Goal: Task Accomplishment & Management: Complete application form

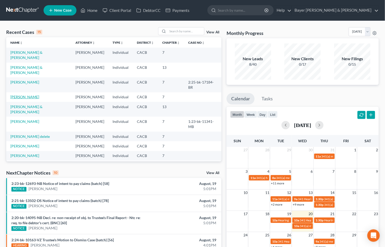
click at [24, 95] on link "[PERSON_NAME]" at bounding box center [24, 97] width 29 height 4
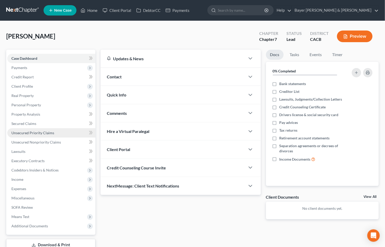
click at [32, 132] on span "Unsecured Priority Claims" at bounding box center [32, 133] width 43 height 4
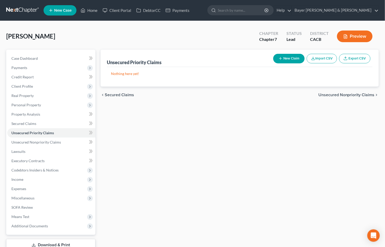
click at [282, 56] on button "New Claim" at bounding box center [288, 59] width 31 height 10
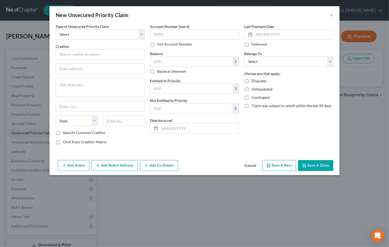
click at [146, 34] on div "Type of Unsecured Priority Claim * Select Taxes & Other Government Units Domest…" at bounding box center [100, 86] width 94 height 125
click at [144, 34] on select "Select Taxes & Other Government Units Domestic Support Obligations Extensions o…" at bounding box center [100, 34] width 89 height 10
select select "0"
click at [56, 29] on select "Select Taxes & Other Government Units Domestic Support Obligations Extensions o…" at bounding box center [100, 34] width 89 height 10
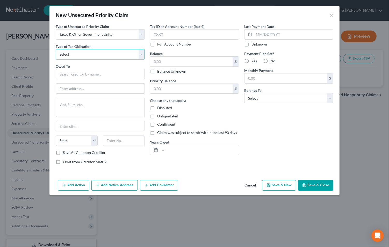
click at [142, 56] on select "Select Federal City State Franchise Tax Board Other" at bounding box center [100, 54] width 89 height 10
select select "0"
click at [56, 49] on select "Select Federal City State Franchise Tax Board Other" at bounding box center [100, 54] width 89 height 10
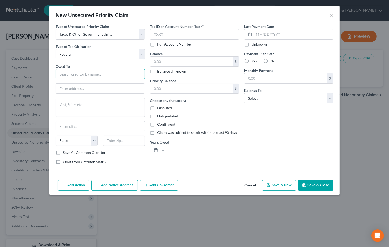
click at [100, 75] on input "text" at bounding box center [100, 74] width 89 height 10
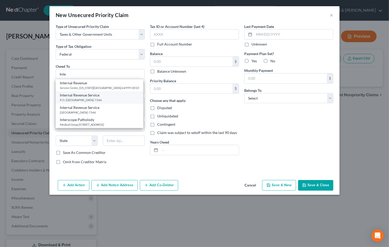
click at [97, 99] on div "P.O. [GEOGRAPHIC_DATA]-7346" at bounding box center [99, 100] width 79 height 4
type input "Internal Revenue Service"
type input "P.O. Box 7346"
type input "[GEOGRAPHIC_DATA]"
select select "39"
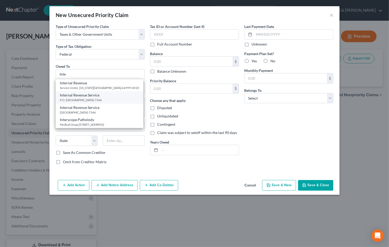
type input "19101-7346"
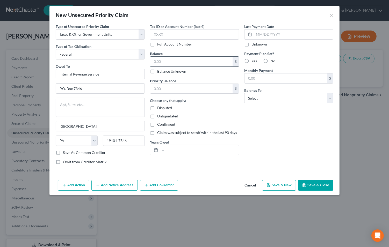
click at [172, 62] on input "text" at bounding box center [191, 62] width 82 height 10
type input "40,000"
click at [332, 99] on select "Select Debtor 1 Only Debtor 2 Only Debtor 1 And Debtor 2 Only At Least One Of T…" at bounding box center [288, 98] width 89 height 10
select select "0"
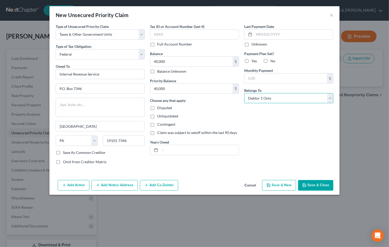
click at [244, 93] on select "Select Debtor 1 Only Debtor 2 Only Debtor 1 And Debtor 2 Only At Least One Of T…" at bounding box center [288, 98] width 89 height 10
click at [109, 185] on button "Add Notice Address" at bounding box center [114, 185] width 46 height 11
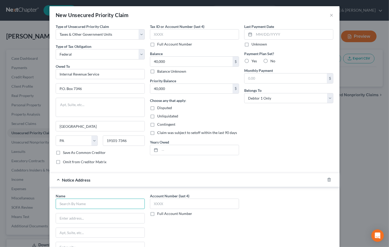
drag, startPoint x: 113, startPoint y: 205, endPoint x: 110, endPoint y: 204, distance: 2.9
click at [112, 205] on input "text" at bounding box center [100, 204] width 89 height 10
type input "u"
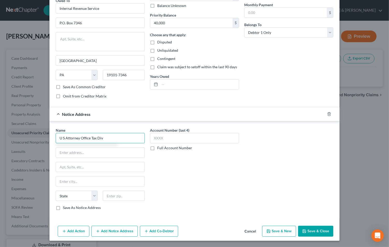
type input "U S Attorney Office Tax Div"
type input "Federal Building Rm 7211"
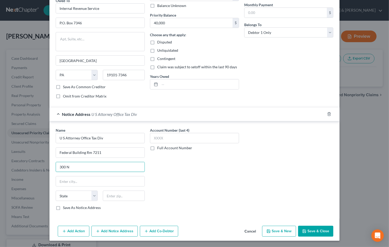
type input "[STREET_ADDRESS]"
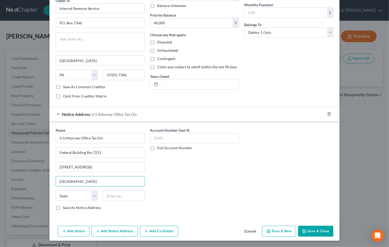
type input "[GEOGRAPHIC_DATA]"
select select "4"
type input "90012"
click at [110, 228] on button "Add Notice Address" at bounding box center [114, 231] width 46 height 11
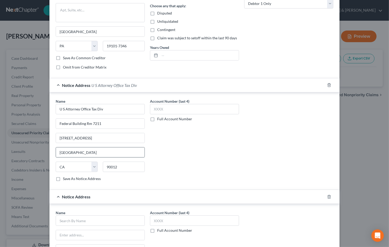
scroll to position [124, 0]
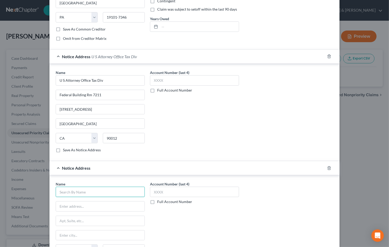
click at [70, 194] on input "text" at bounding box center [100, 192] width 89 height 10
type input "U S Dept Of Justice Tax Div"
type input "Civil Trial Sect Western Reg"
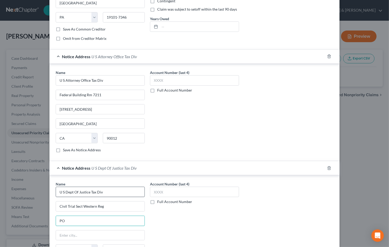
type input "[STREET_ADDRESS][PERSON_NAME][PERSON_NAME]"
type input "[US_STATE]"
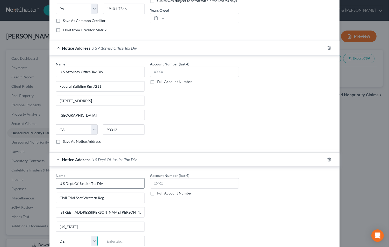
select select "8"
type input "20044"
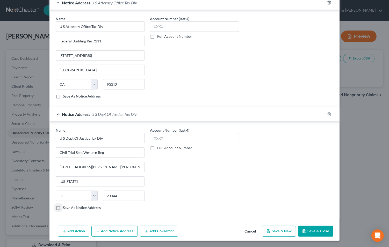
click at [311, 231] on button "Save & Close" at bounding box center [315, 231] width 35 height 11
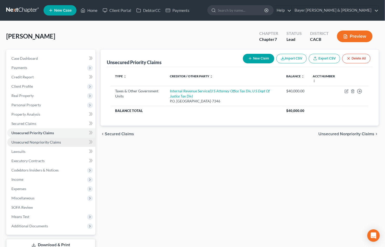
click at [55, 139] on link "Unsecured Nonpriority Claims" at bounding box center [51, 142] width 88 height 9
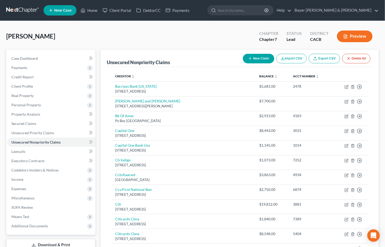
click at [259, 57] on button "New Claim" at bounding box center [258, 59] width 31 height 10
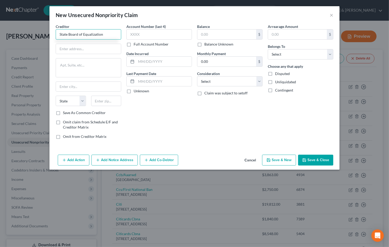
type input "State Board of Equalization"
type input "Account Information Group MIC 29"
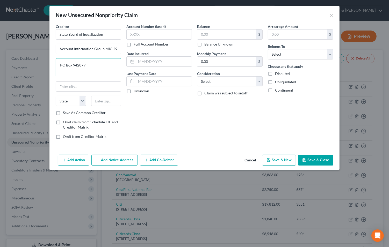
type textarea "PO Box 942879"
type input "[GEOGRAPHIC_DATA]"
select select "4"
type input "94279-0029"
click at [63, 113] on label "Save As Common Creditor" at bounding box center [84, 112] width 43 height 5
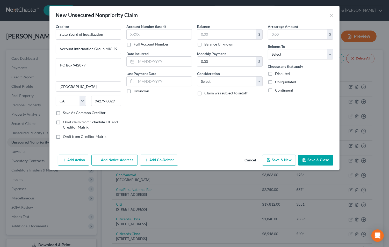
click at [65, 113] on input "Save As Common Creditor" at bounding box center [66, 111] width 3 height 3
checkbox input "true"
click at [216, 35] on input "text" at bounding box center [226, 35] width 59 height 10
type input "357,000"
click at [260, 81] on select "Select Cable / Satellite Services Collection Agency Credit Card Debt Debt Couns…" at bounding box center [230, 81] width 66 height 10
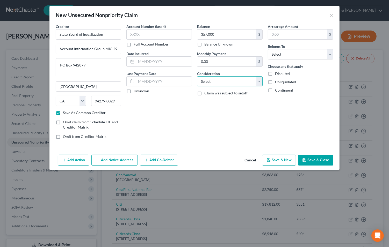
select select "14"
click at [197, 76] on select "Select Cable / Satellite Services Collection Agency Credit Card Debt Debt Couns…" at bounding box center [230, 81] width 66 height 10
click at [230, 101] on input "text" at bounding box center [229, 101] width 65 height 10
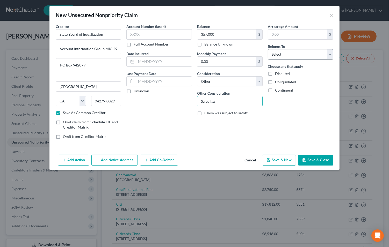
type input "Sales Tax"
click at [328, 55] on select "Select Debtor 1 Only Debtor 2 Only Debtor 1 And Debtor 2 Only At Least One Of T…" at bounding box center [301, 54] width 66 height 10
select select "0"
click at [268, 49] on select "Select Debtor 1 Only Debtor 2 Only Debtor 1 And Debtor 2 Only At Least One Of T…" at bounding box center [301, 54] width 66 height 10
click at [76, 161] on button "Add Action" at bounding box center [74, 160] width 32 height 11
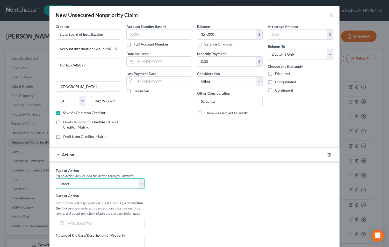
click at [139, 184] on select "Select Repossession Garnishment Foreclosure Personal Injury Attached, Seized, O…" at bounding box center [100, 184] width 89 height 10
select select "4"
click at [56, 179] on select "Select Repossession Garnishment Foreclosure Personal Injury Attached, Seized, O…" at bounding box center [100, 184] width 89 height 10
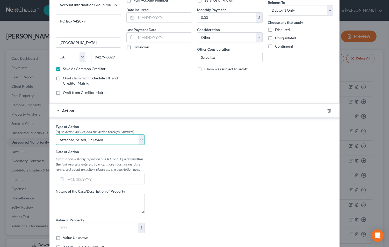
scroll to position [58, 0]
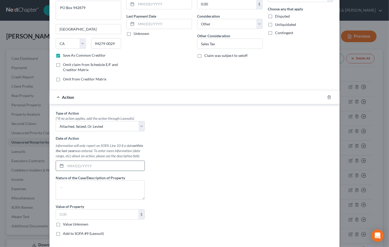
click at [83, 167] on input "text" at bounding box center [105, 166] width 79 height 10
type input "0"
type input "2025"
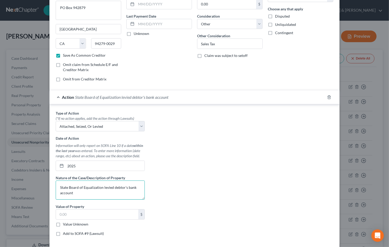
drag, startPoint x: 102, startPoint y: 188, endPoint x: 57, endPoint y: 187, distance: 44.3
click at [57, 187] on textarea "State Board of Equalization levied debtor's bank account" at bounding box center [100, 190] width 89 height 19
click at [127, 187] on textarea "$430.00 was levied debtor's bank account" at bounding box center [100, 190] width 89 height 19
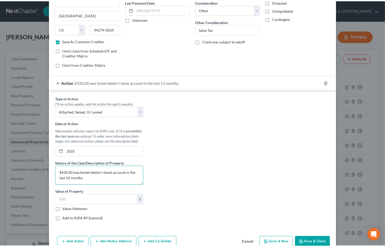
scroll to position [83, 0]
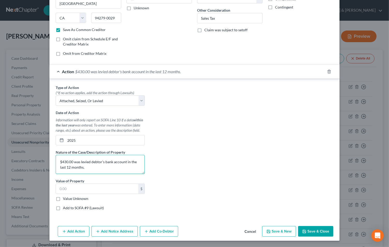
type textarea "$430.00 was levied debtor's bank account in the last 12 months."
click at [306, 228] on button "Save & Close" at bounding box center [315, 231] width 35 height 11
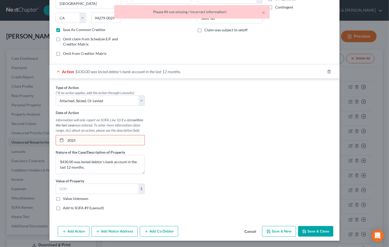
click at [83, 138] on input "2025" at bounding box center [105, 141] width 79 height 10
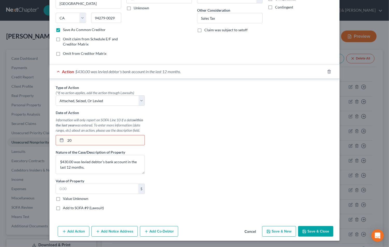
type input "2"
click at [307, 236] on button "Save & Close" at bounding box center [315, 231] width 35 height 11
checkbox input "false"
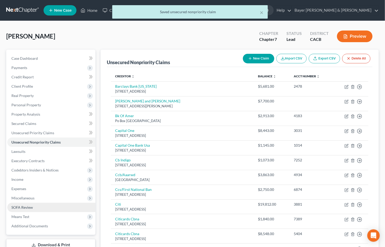
click at [34, 210] on link "SOFA Review" at bounding box center [51, 207] width 88 height 9
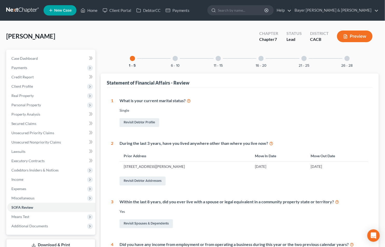
click at [176, 59] on div at bounding box center [175, 58] width 5 height 5
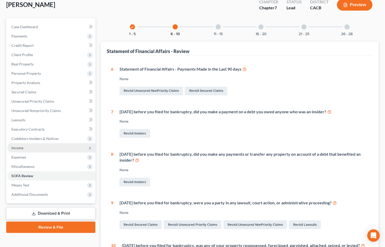
scroll to position [29, 0]
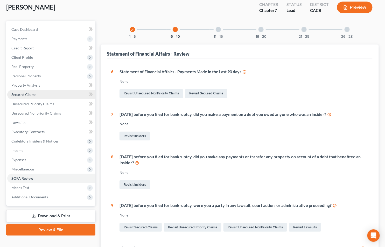
click at [35, 94] on span "Secured Claims" at bounding box center [23, 94] width 25 height 4
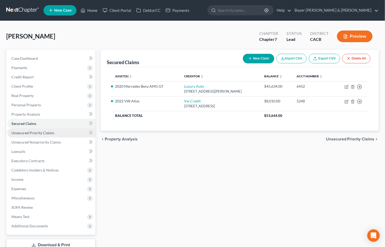
click at [37, 132] on span "Unsecured Priority Claims" at bounding box center [32, 133] width 43 height 4
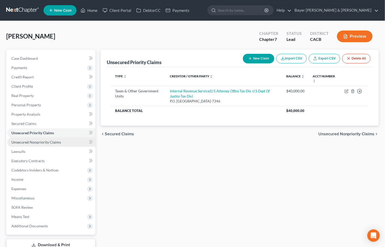
click at [45, 141] on span "Unsecured Nonpriority Claims" at bounding box center [35, 142] width 49 height 4
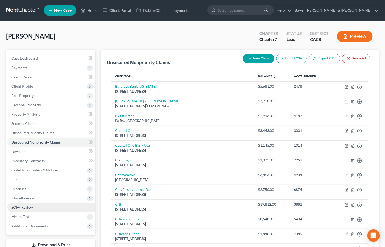
click at [23, 206] on span "SOFA Review" at bounding box center [22, 207] width 22 height 4
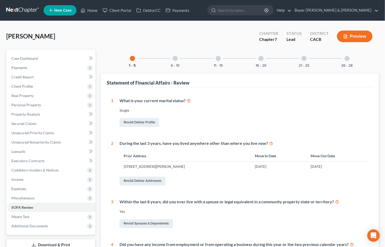
click at [174, 60] on div at bounding box center [175, 58] width 5 height 5
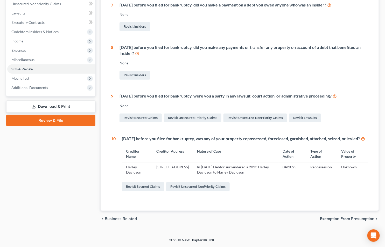
scroll to position [144, 0]
click at [192, 188] on link "Revisit Unsecured NonPriority Claims" at bounding box center [197, 187] width 63 height 9
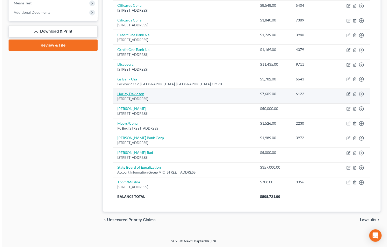
scroll to position [215, 0]
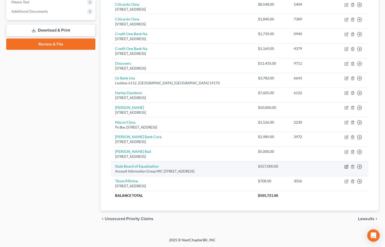
click at [346, 167] on icon "button" at bounding box center [346, 167] width 4 height 4
select select "4"
select select "14"
select select "0"
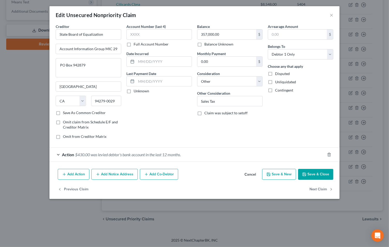
click at [58, 156] on div "Action $430.00 was levied debtor's bank account in the last 12 months." at bounding box center [187, 155] width 276 height 14
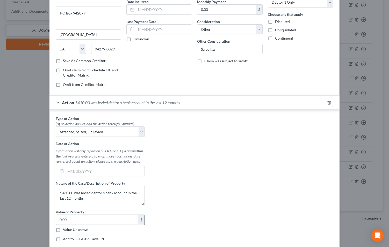
scroll to position [58, 0]
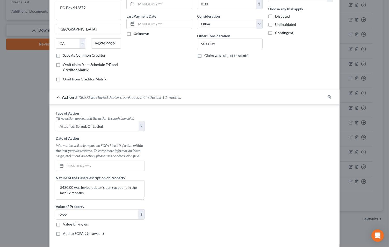
click at [63, 234] on label "Add to SOFA #9 (Lawsuit)" at bounding box center [83, 233] width 41 height 5
click at [65, 234] on input "Add to SOFA #9 (Lawsuit)" at bounding box center [66, 232] width 3 height 3
checkbox input "true"
select select "0"
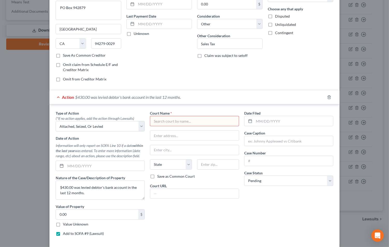
click at [160, 123] on input "text" at bounding box center [194, 121] width 89 height 10
type input "."
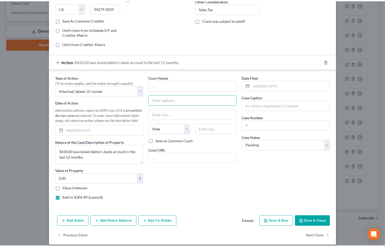
scroll to position [98, 0]
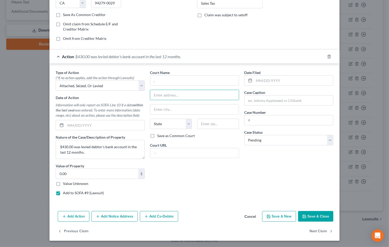
click at [316, 217] on button "Save & Close" at bounding box center [315, 216] width 35 height 11
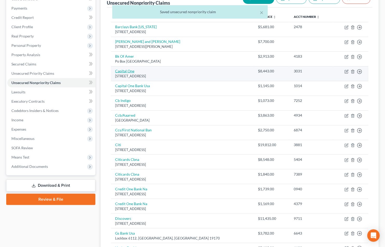
scroll to position [0, 0]
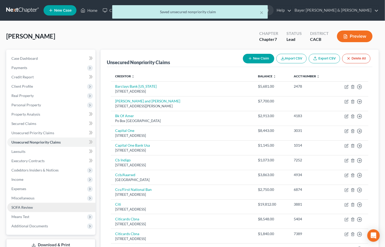
click at [31, 206] on span "SOFA Review" at bounding box center [22, 207] width 22 height 4
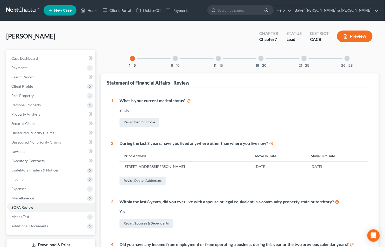
click at [174, 60] on div at bounding box center [175, 58] width 5 height 5
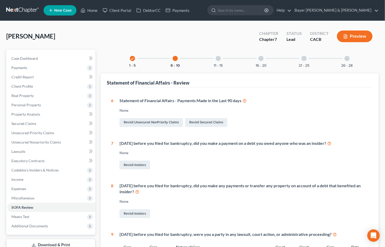
scroll to position [144, 0]
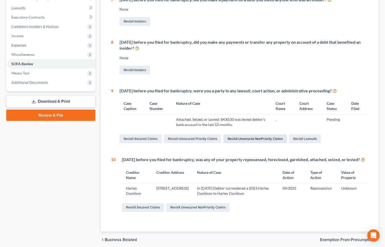
click at [247, 139] on link "Revisit Unsecured NonPriority Claims" at bounding box center [254, 139] width 63 height 9
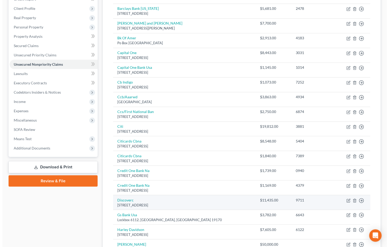
scroll to position [144, 0]
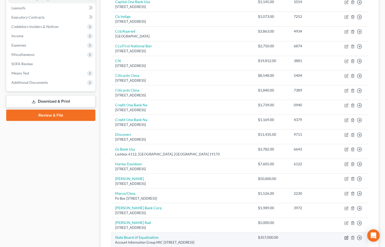
click at [346, 239] on icon "button" at bounding box center [347, 238] width 2 height 2
select select "4"
select select "14"
select select "0"
select select "4"
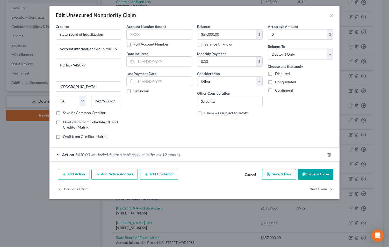
click at [59, 154] on div "Action $430.00 was levied debtor's bank account in the last 12 months." at bounding box center [187, 155] width 276 height 14
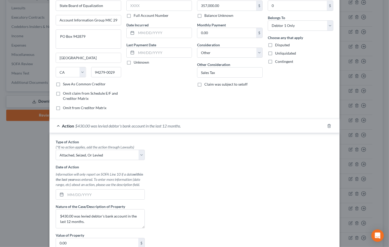
scroll to position [86, 0]
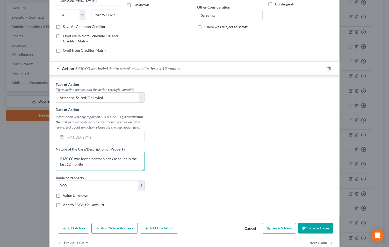
click at [88, 160] on textarea "$430.00 was levied debtor's bank account in the last 12 months." at bounding box center [100, 161] width 89 height 19
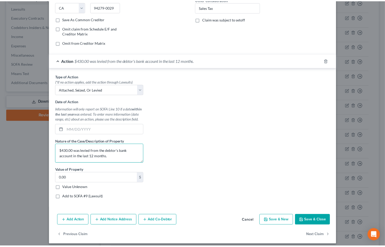
scroll to position [98, 0]
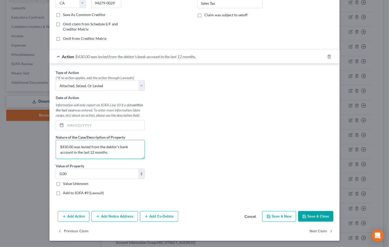
type textarea "$430.00 was levied from the debtor's bank account in the last 12 months."
click at [309, 212] on button "Save & Close" at bounding box center [315, 216] width 35 height 11
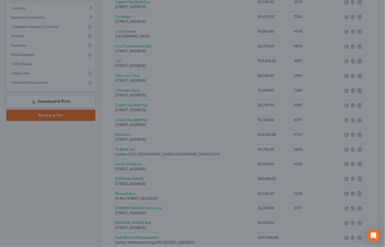
scroll to position [0, 0]
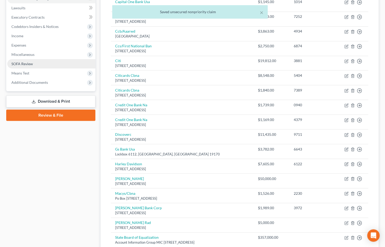
click at [22, 64] on span "SOFA Review" at bounding box center [22, 64] width 22 height 4
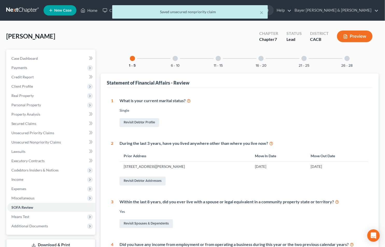
click at [175, 56] on div at bounding box center [175, 58] width 5 height 5
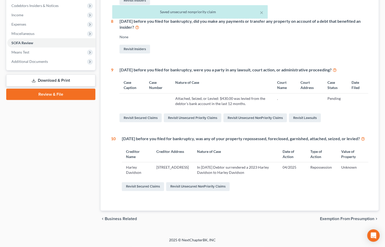
scroll to position [170, 0]
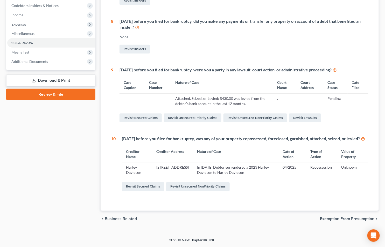
click at [205, 46] on div "Revisit Insiders" at bounding box center [243, 49] width 249 height 11
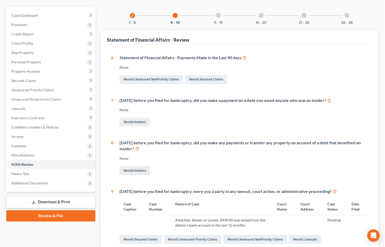
scroll to position [0, 0]
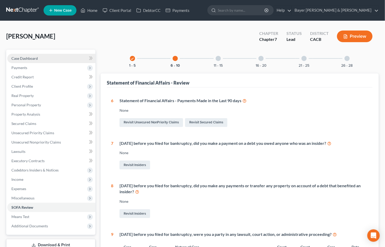
click at [50, 59] on link "Case Dashboard" at bounding box center [51, 58] width 88 height 9
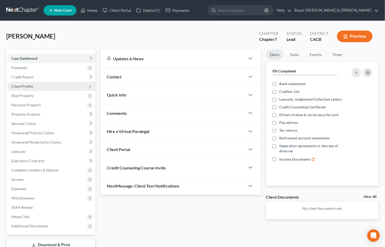
click at [35, 86] on span "Client Profile" at bounding box center [51, 86] width 88 height 9
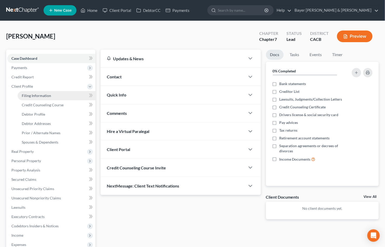
click at [39, 97] on span "Filing Information" at bounding box center [36, 96] width 29 height 4
select select "1"
select select "0"
select select "4"
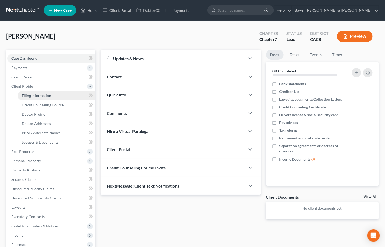
select select "0"
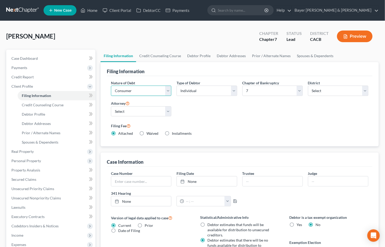
click at [169, 89] on select "Select Business Consumer Other" at bounding box center [141, 91] width 60 height 10
click at [166, 87] on select "Select Business Consumer Other" at bounding box center [141, 91] width 60 height 10
click at [21, 56] on span "Case Dashboard" at bounding box center [24, 58] width 26 height 4
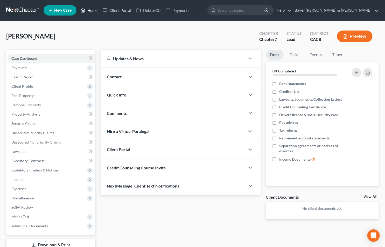
click at [90, 11] on link "Home" at bounding box center [89, 10] width 22 height 9
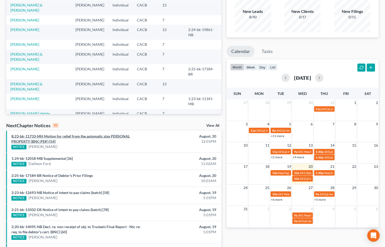
scroll to position [58, 0]
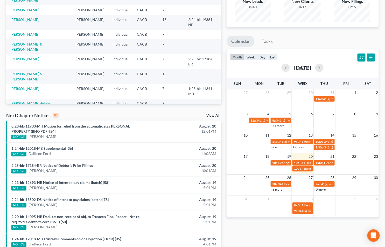
click at [41, 131] on link "8:23-bk-11733-MH Motion for relief from the automatic stay PERSONAL PROPERTY (B…" at bounding box center [70, 129] width 118 height 10
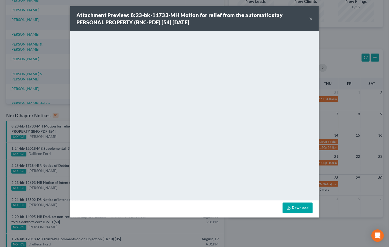
click at [310, 17] on button "×" at bounding box center [311, 19] width 4 height 6
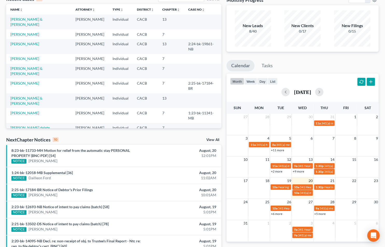
scroll to position [0, 0]
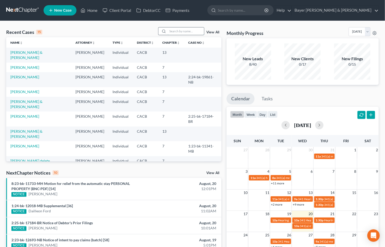
click at [172, 34] on input "search" at bounding box center [186, 31] width 36 height 8
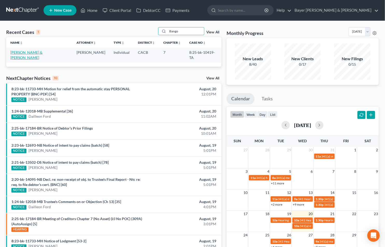
type input "Bango"
click at [42, 53] on link "[PERSON_NAME] & [PERSON_NAME]" at bounding box center [26, 55] width 32 height 10
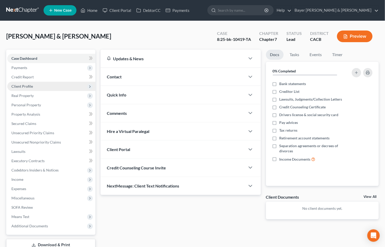
click at [29, 86] on span "Client Profile" at bounding box center [22, 86] width 22 height 4
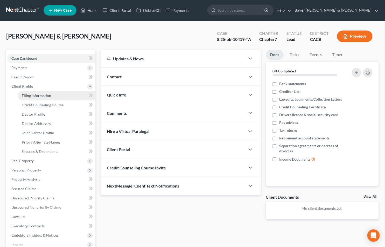
click at [29, 94] on span "Filing Information" at bounding box center [36, 96] width 29 height 4
select select "2"
select select "1"
select select "0"
select select "7"
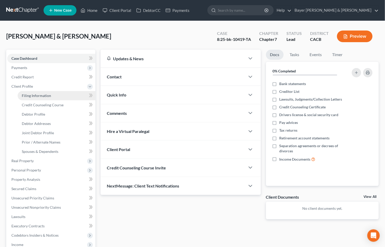
select select "1"
select select "4"
select select "0"
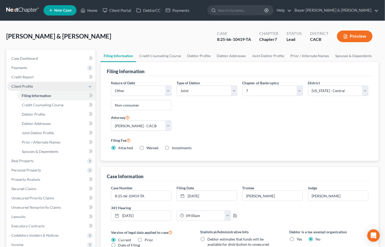
click at [29, 87] on span "Client Profile" at bounding box center [22, 86] width 22 height 4
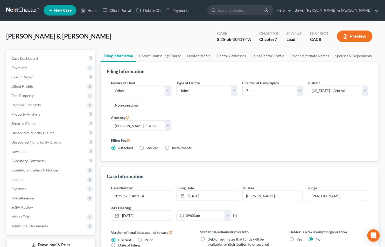
click at [351, 37] on button "Preview" at bounding box center [354, 37] width 35 height 12
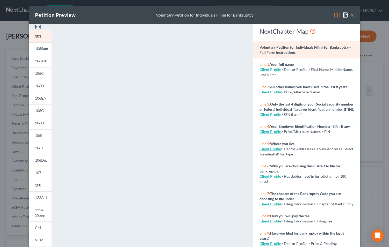
click at [351, 14] on button "×" at bounding box center [353, 15] width 4 height 6
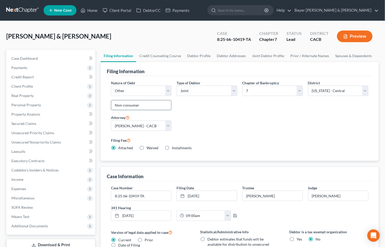
click at [141, 105] on input "Non-consumer" at bounding box center [141, 106] width 60 height 10
click at [48, 59] on link "Case Dashboard" at bounding box center [51, 58] width 88 height 9
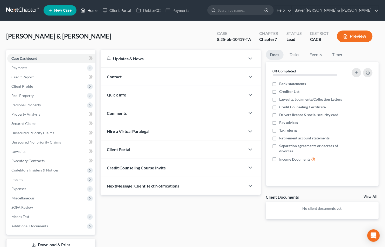
click at [95, 10] on link "Home" at bounding box center [89, 10] width 22 height 9
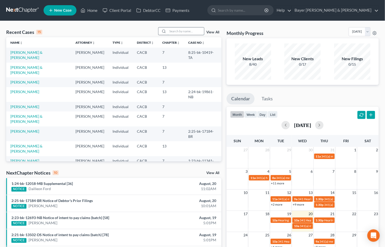
click at [182, 31] on input "search" at bounding box center [186, 31] width 36 height 8
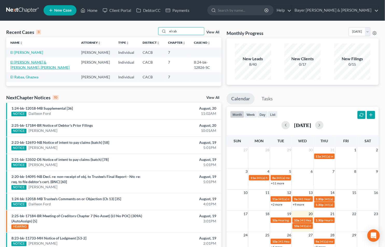
type input "el rab"
click at [30, 62] on link "El [PERSON_NAME] & [PERSON_NAME], [PERSON_NAME]" at bounding box center [39, 65] width 59 height 10
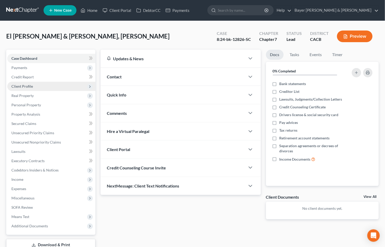
click at [30, 85] on span "Client Profile" at bounding box center [22, 86] width 22 height 4
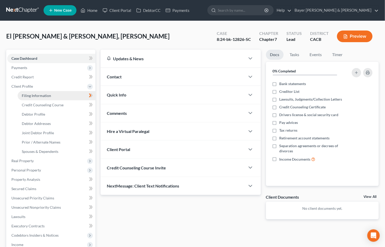
click at [30, 92] on link "Filing Information" at bounding box center [57, 95] width 78 height 9
select select "0"
select select "3"
select select "1"
select select "0"
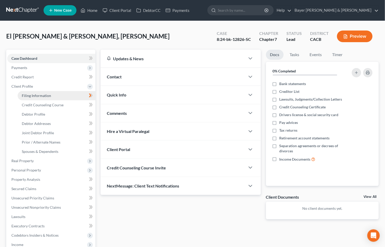
select select "7"
select select "1"
select select "4"
select select "0"
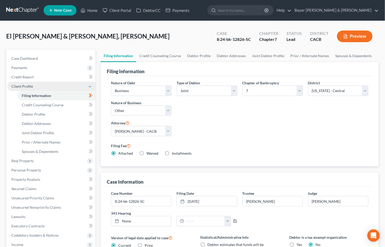
click at [61, 84] on span "Client Profile" at bounding box center [51, 86] width 88 height 9
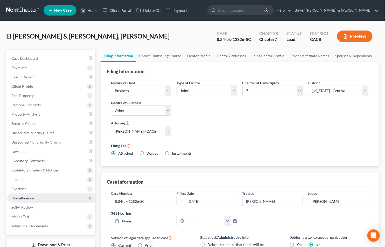
click at [30, 197] on span "Miscellaneous" at bounding box center [22, 198] width 23 height 4
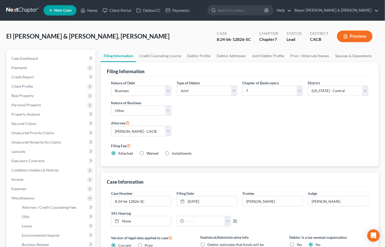
scroll to position [58, 0]
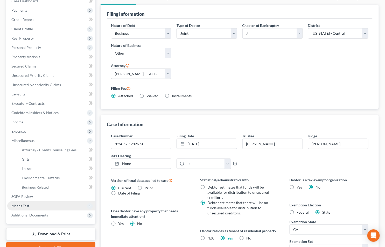
click at [25, 206] on span "Means Test" at bounding box center [20, 206] width 18 height 4
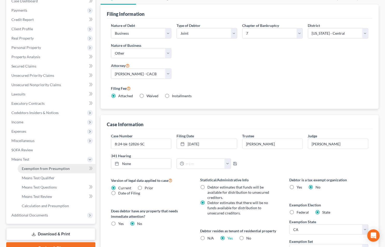
click at [42, 168] on span "Exemption from Presumption" at bounding box center [46, 169] width 48 height 4
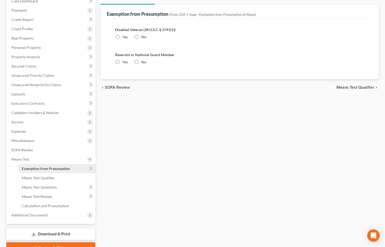
scroll to position [36, 0]
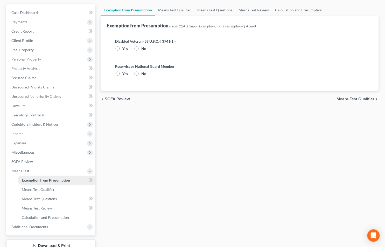
radio input "true"
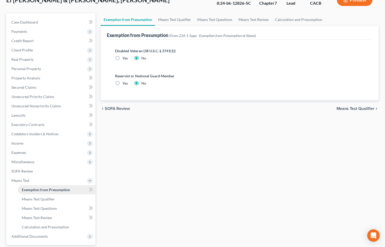
scroll to position [0, 0]
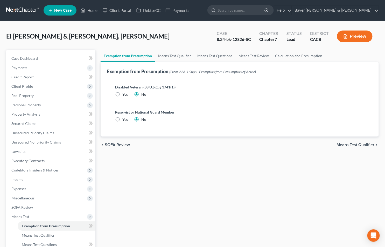
click at [348, 145] on span "Means Test Qualifier" at bounding box center [355, 145] width 38 height 4
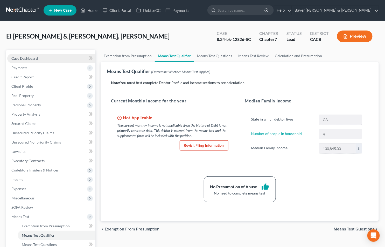
click at [39, 58] on link "Case Dashboard" at bounding box center [51, 58] width 88 height 9
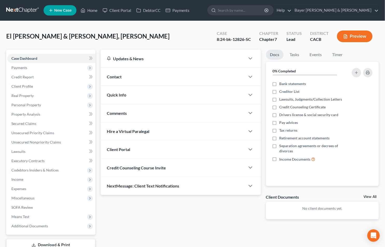
click at [365, 197] on link "View All" at bounding box center [369, 197] width 13 height 4
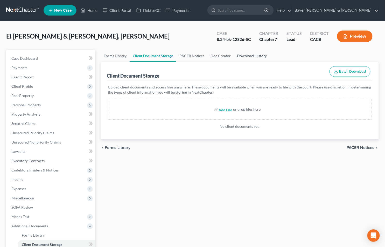
click at [242, 55] on link "Download History" at bounding box center [252, 56] width 36 height 12
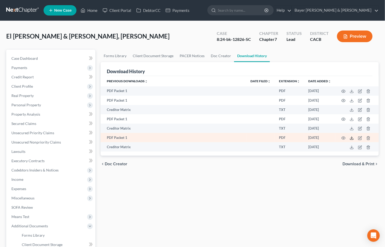
click at [352, 139] on polyline at bounding box center [352, 138] width 2 height 1
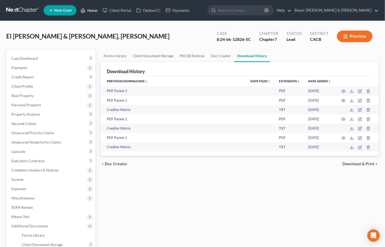
click at [94, 10] on link "Home" at bounding box center [89, 10] width 22 height 9
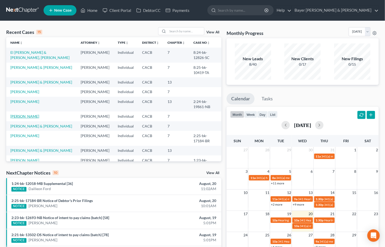
click at [22, 114] on link "[PERSON_NAME]" at bounding box center [24, 116] width 29 height 4
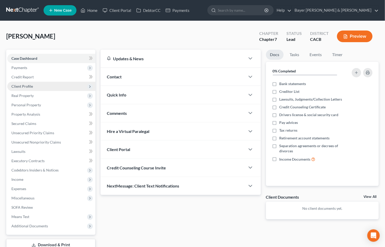
click at [24, 88] on span "Client Profile" at bounding box center [22, 86] width 22 height 4
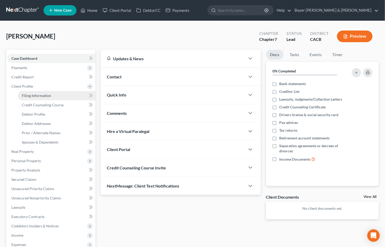
click at [35, 94] on span "Filing Information" at bounding box center [36, 96] width 29 height 4
select select "1"
select select "0"
select select "7"
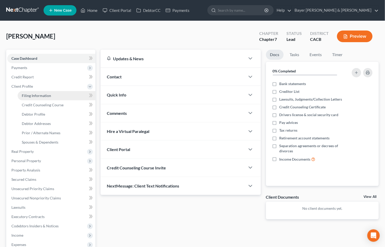
select select "1"
select select "4"
select select "0"
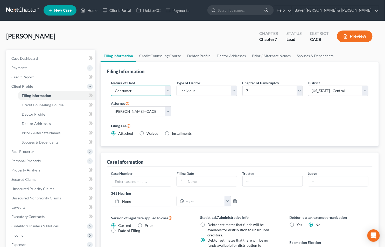
click at [169, 89] on select "Select Business Consumer Other" at bounding box center [141, 91] width 60 height 10
click at [40, 96] on span "Filing Information" at bounding box center [36, 96] width 29 height 4
click at [89, 10] on link "Home" at bounding box center [89, 10] width 22 height 9
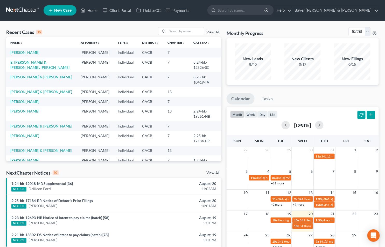
click at [27, 61] on link "El [PERSON_NAME] & [PERSON_NAME], [PERSON_NAME]" at bounding box center [39, 65] width 59 height 10
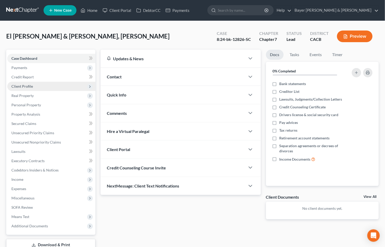
click at [38, 87] on span "Client Profile" at bounding box center [51, 86] width 88 height 9
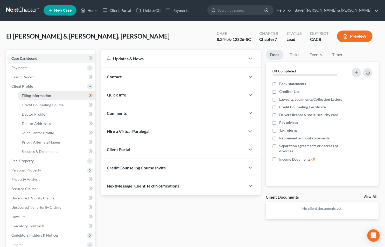
click at [39, 93] on link "Filing Information" at bounding box center [57, 95] width 78 height 9
select select "0"
select select "3"
select select "1"
select select "0"
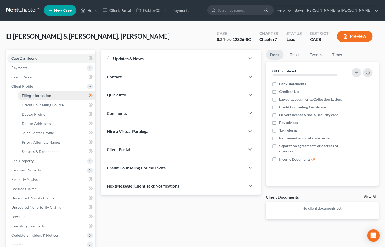
select select "7"
select select "1"
select select "4"
select select "0"
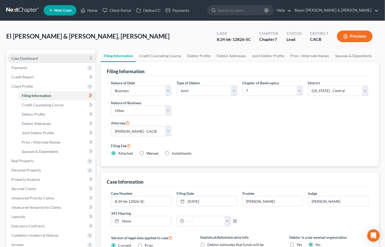
click at [44, 58] on link "Case Dashboard" at bounding box center [51, 58] width 88 height 9
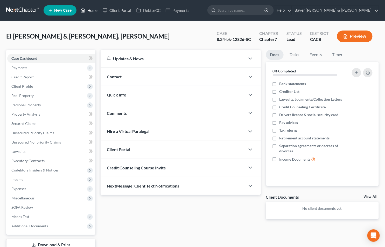
click at [88, 10] on link "Home" at bounding box center [89, 10] width 22 height 9
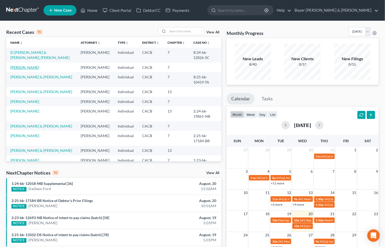
click at [28, 65] on link "[PERSON_NAME]" at bounding box center [24, 67] width 29 height 4
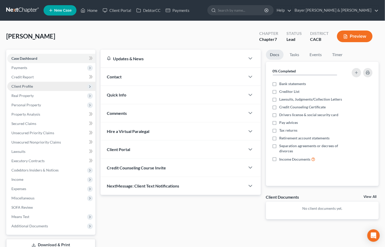
click at [27, 86] on span "Client Profile" at bounding box center [22, 86] width 22 height 4
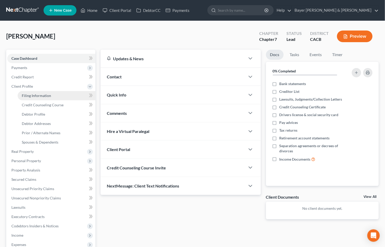
click at [35, 95] on span "Filing Information" at bounding box center [36, 96] width 29 height 4
select select "1"
select select "0"
select select "7"
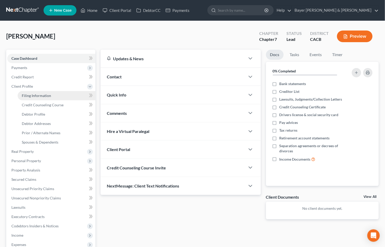
select select "1"
select select "4"
select select "0"
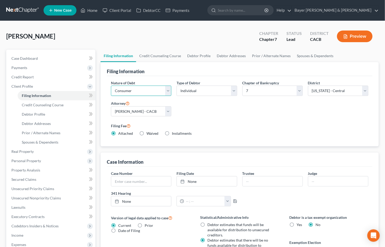
drag, startPoint x: 167, startPoint y: 90, endPoint x: 149, endPoint y: 97, distance: 19.5
click at [167, 90] on select "Select Business Consumer Other" at bounding box center [141, 91] width 60 height 10
select select "0"
click at [111, 86] on select "Select Business Consumer Other" at bounding box center [141, 91] width 60 height 10
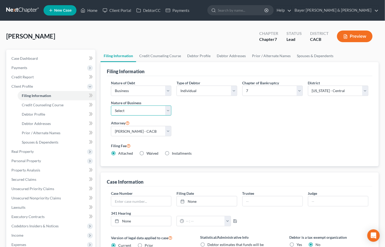
drag, startPoint x: 167, startPoint y: 110, endPoint x: 152, endPoint y: 112, distance: 15.6
click at [167, 110] on select "Select Clearing Bank Commodity Broker Health Care Business Other Railroad Singl…" at bounding box center [141, 111] width 60 height 10
select select "3"
click at [111, 106] on select "Select Clearing Bank Commodity Broker Health Care Business Other Railroad Singl…" at bounding box center [141, 111] width 60 height 10
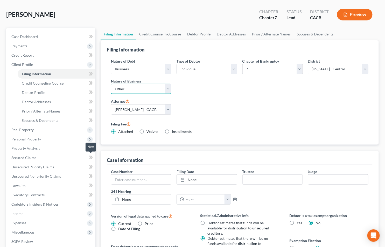
scroll to position [115, 0]
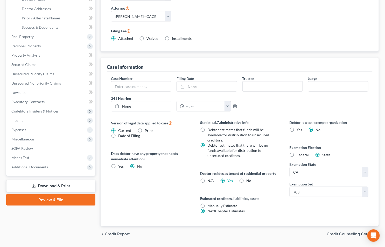
click at [330, 233] on span "Credit Counseling Course" at bounding box center [350, 235] width 48 height 4
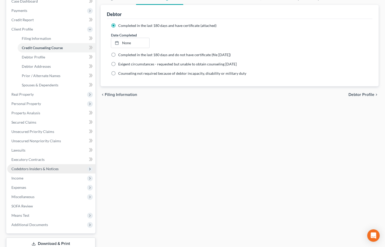
scroll to position [58, 0]
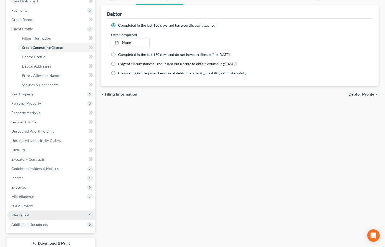
click at [22, 212] on span "Means Test" at bounding box center [51, 215] width 88 height 9
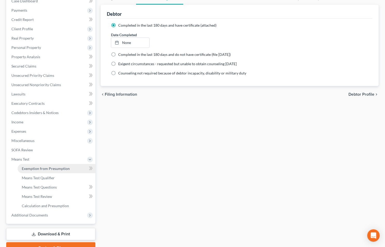
click at [37, 167] on span "Exemption from Presumption" at bounding box center [46, 169] width 48 height 4
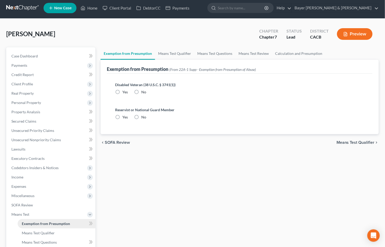
radio input "true"
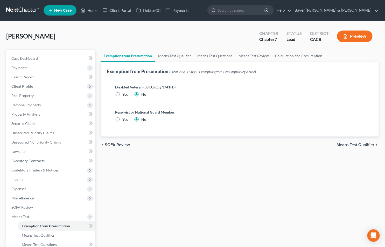
click at [346, 143] on span "Means Test Qualifier" at bounding box center [355, 145] width 38 height 4
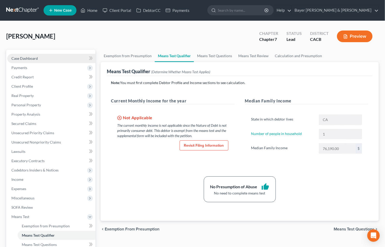
click at [26, 58] on span "Case Dashboard" at bounding box center [24, 58] width 26 height 4
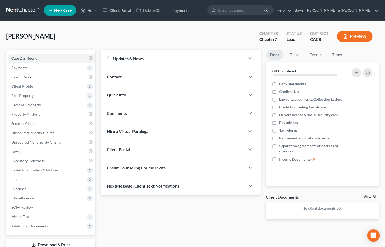
click at [366, 33] on button "Preview" at bounding box center [354, 37] width 35 height 12
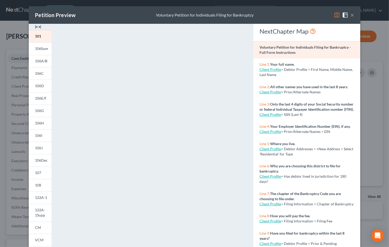
click at [351, 12] on button "×" at bounding box center [353, 15] width 4 height 6
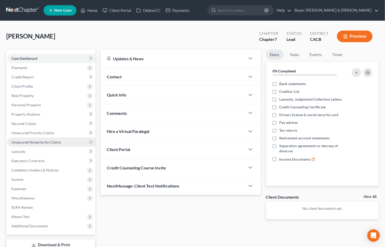
click at [16, 141] on span "Unsecured Nonpriority Claims" at bounding box center [35, 142] width 49 height 4
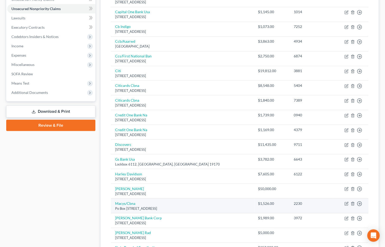
scroll to position [144, 0]
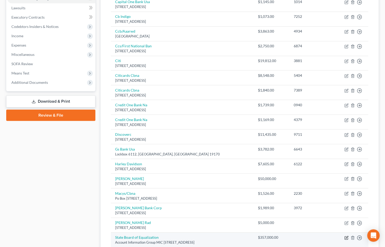
click at [346, 240] on icon "button" at bounding box center [346, 238] width 4 height 4
select select "4"
select select "14"
select select "0"
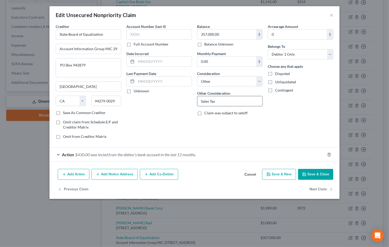
click at [227, 101] on input "Sales Tax" at bounding box center [229, 101] width 65 height 10
type input "Sales Tax - Business"
click at [310, 173] on button "Save & Close" at bounding box center [315, 174] width 35 height 11
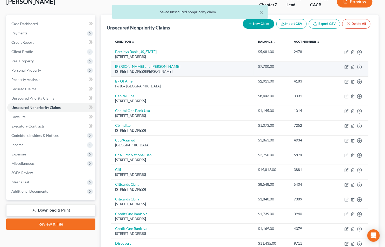
scroll to position [0, 0]
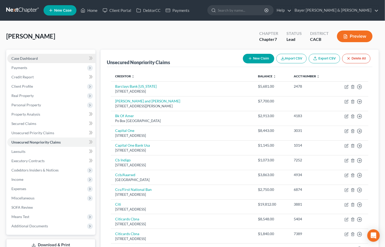
click at [29, 59] on span "Case Dashboard" at bounding box center [24, 58] width 26 height 4
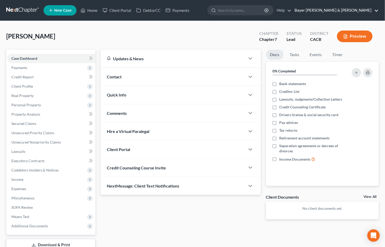
click at [375, 11] on link "Bayer [PERSON_NAME] & [PERSON_NAME]" at bounding box center [335, 10] width 87 height 9
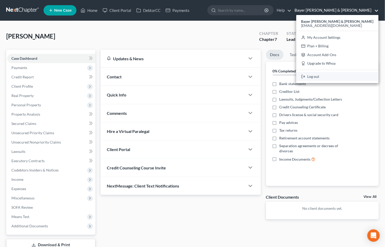
click at [333, 76] on link "Log out" at bounding box center [337, 76] width 82 height 9
